Goal: Information Seeking & Learning: Learn about a topic

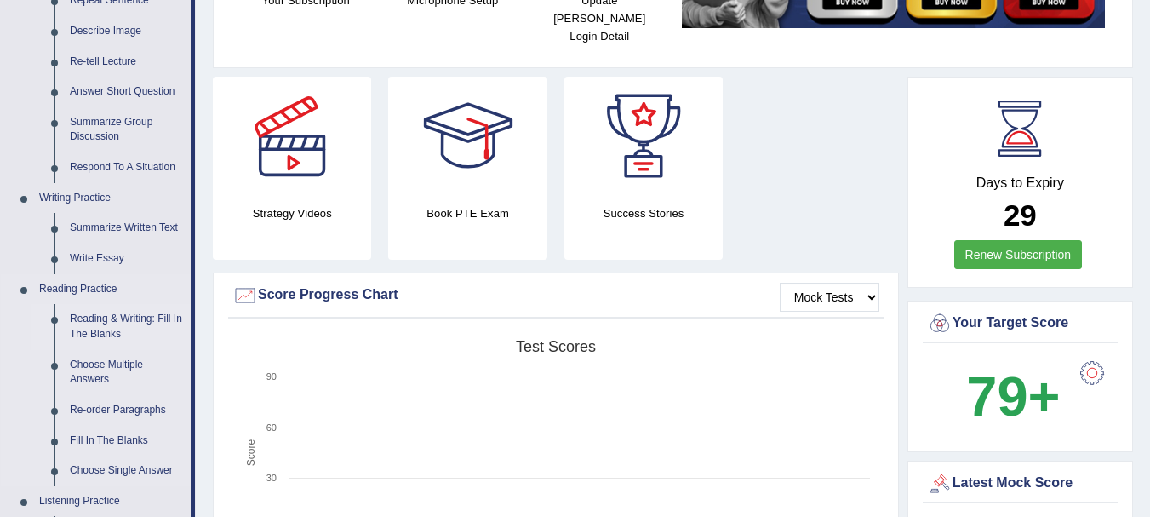
scroll to position [341, 0]
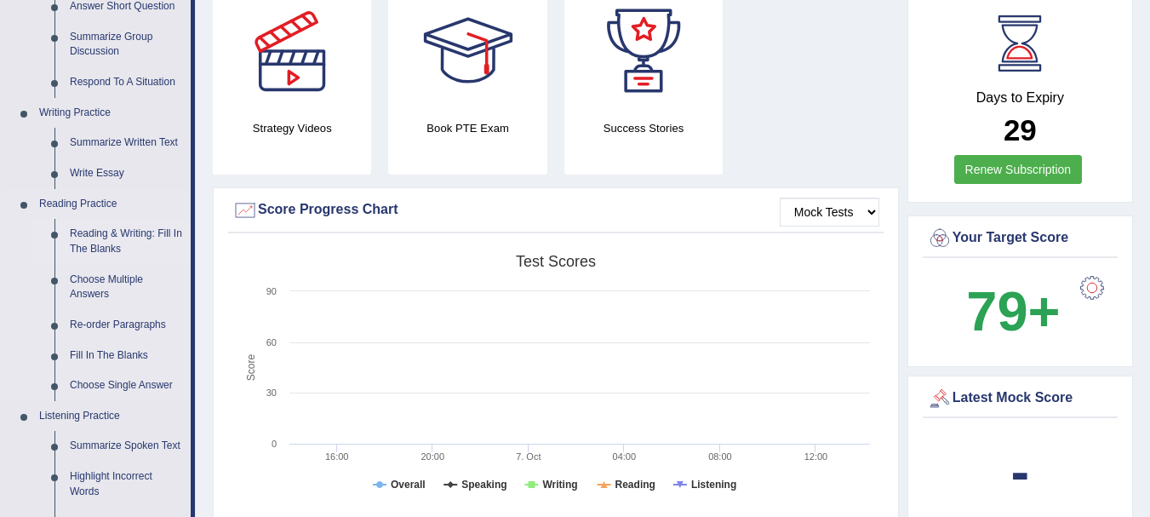
click at [90, 235] on link "Reading & Writing: Fill In The Blanks" at bounding box center [126, 241] width 129 height 45
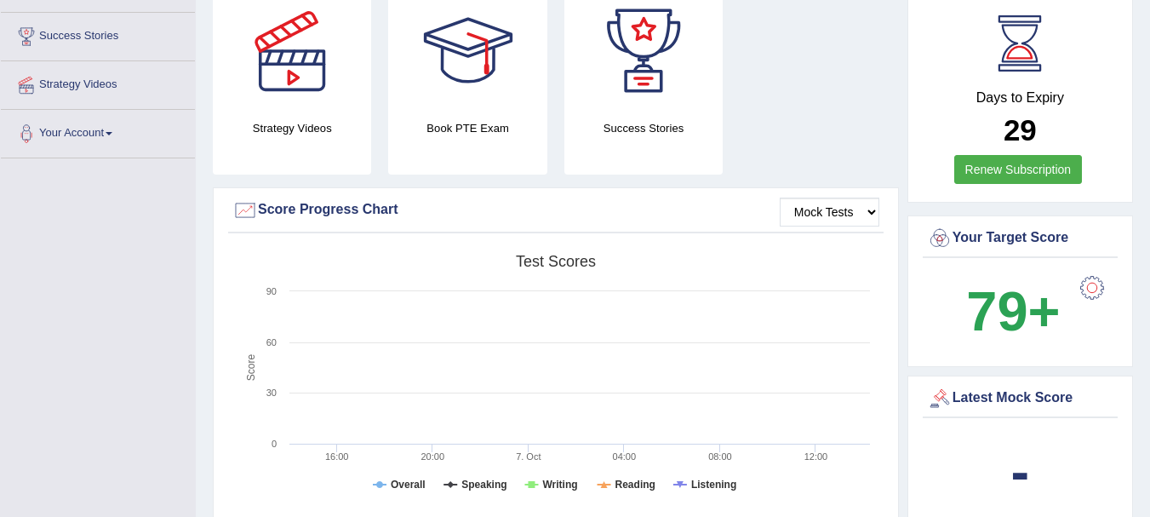
scroll to position [424, 0]
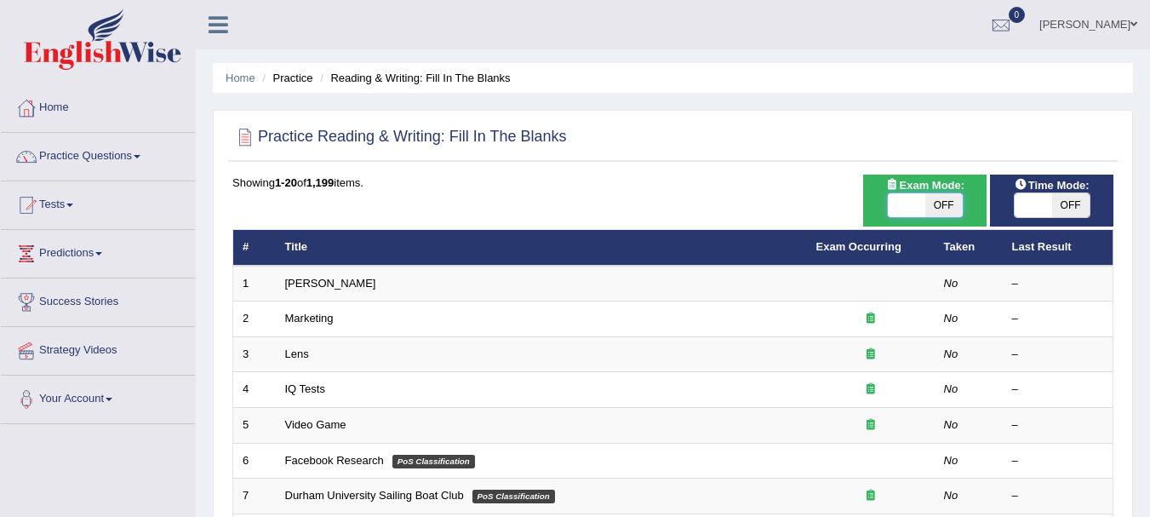
click at [914, 207] on span at bounding box center [906, 205] width 37 height 24
checkbox input "true"
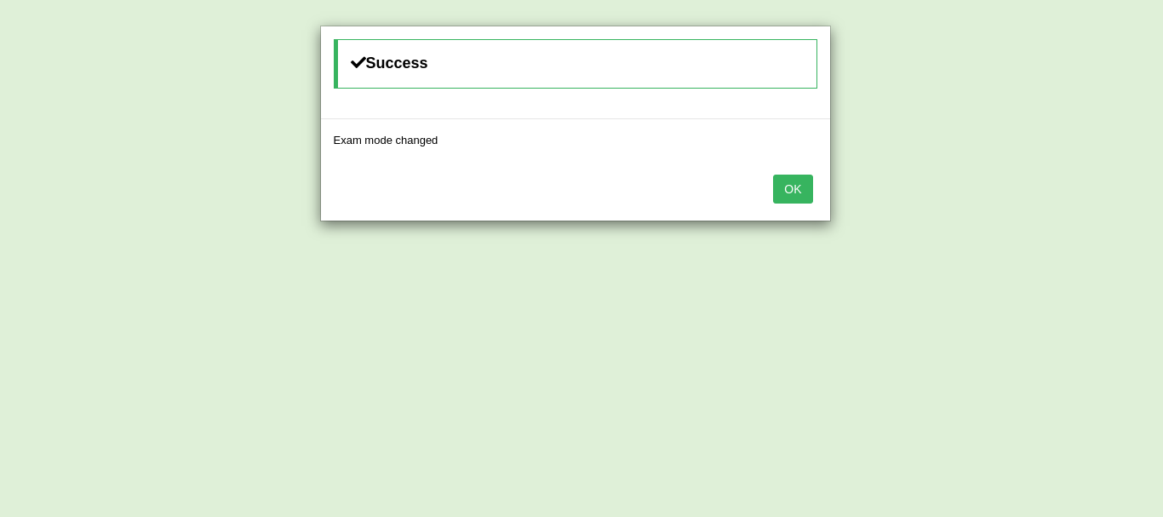
click at [773, 192] on button "OK" at bounding box center [792, 189] width 39 height 29
